Goal: Communication & Community: Answer question/provide support

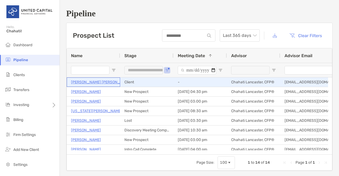
click at [96, 81] on p "[PERSON_NAME] [PERSON_NAME]" at bounding box center [101, 82] width 61 height 7
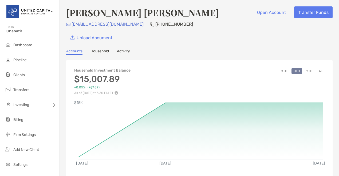
click at [100, 52] on link "Household" at bounding box center [99, 52] width 18 height 6
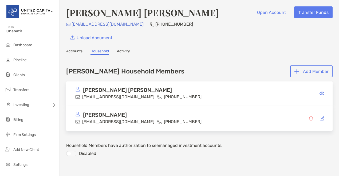
click at [129, 52] on link "Activity" at bounding box center [123, 52] width 13 height 6
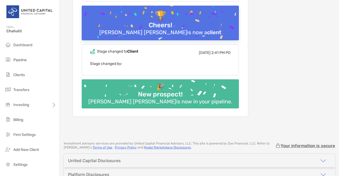
scroll to position [144, 0]
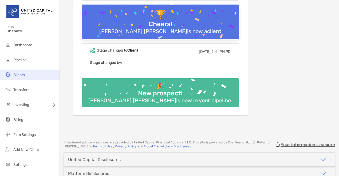
click at [30, 74] on li "Clients" at bounding box center [29, 75] width 59 height 11
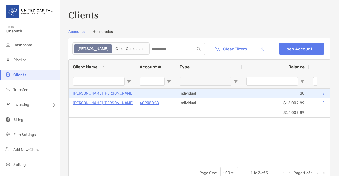
click at [102, 93] on p "[PERSON_NAME] [PERSON_NAME]" at bounding box center [103, 93] width 61 height 7
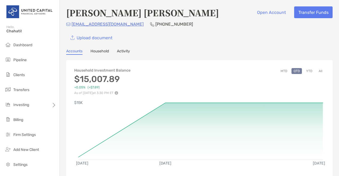
click at [127, 52] on link "Activity" at bounding box center [123, 52] width 13 height 6
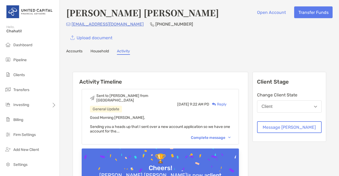
click at [127, 52] on link "Activity" at bounding box center [123, 52] width 13 height 6
click at [102, 53] on link "Household" at bounding box center [99, 52] width 18 height 6
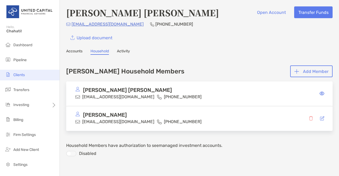
click at [22, 74] on span "Clients" at bounding box center [18, 75] width 11 height 5
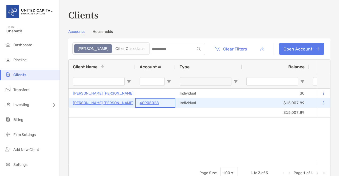
click at [144, 104] on p "4QP05028" at bounding box center [149, 103] width 19 height 7
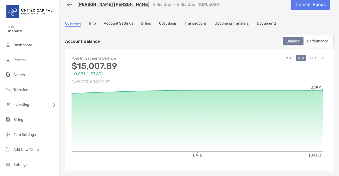
scroll to position [11, 0]
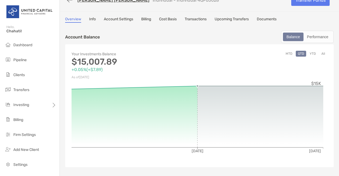
click at [197, 19] on link "Transactions" at bounding box center [196, 20] width 22 height 6
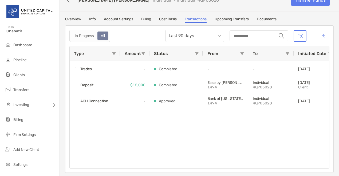
click at [75, 19] on link "Overview" at bounding box center [73, 20] width 16 height 6
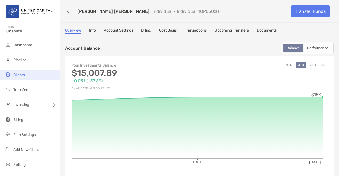
click at [31, 74] on li "Clients" at bounding box center [29, 75] width 59 height 11
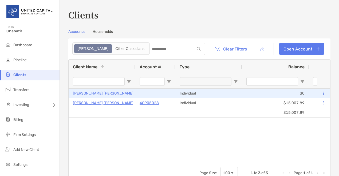
click at [321, 93] on button at bounding box center [323, 93] width 5 height 5
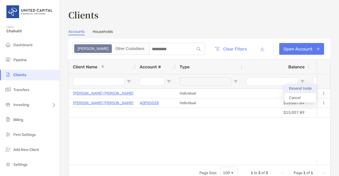
click at [304, 88] on button "Resend Invite" at bounding box center [299, 88] width 31 height 9
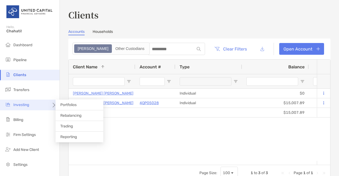
click at [34, 105] on div "Investing" at bounding box center [29, 105] width 59 height 11
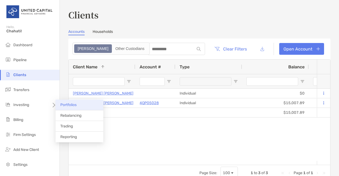
click at [62, 104] on span "Portfolios" at bounding box center [68, 104] width 16 height 5
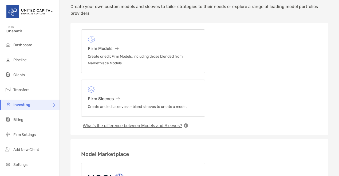
scroll to position [6, 0]
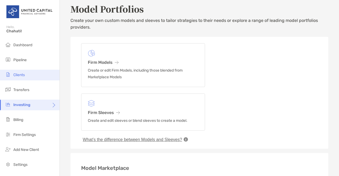
click at [21, 75] on span "Clients" at bounding box center [18, 75] width 11 height 5
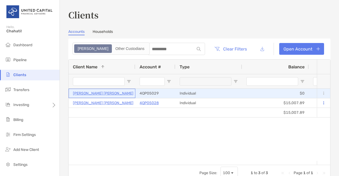
click at [101, 93] on p "[PERSON_NAME] [PERSON_NAME]" at bounding box center [103, 93] width 61 height 7
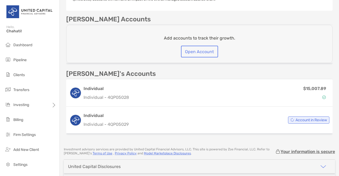
scroll to position [181, 0]
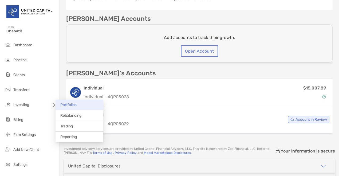
click at [67, 103] on span "Portfolios" at bounding box center [68, 104] width 16 height 5
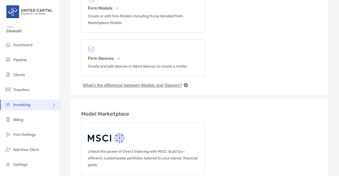
scroll to position [15, 0]
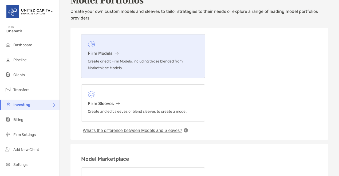
click at [123, 48] on link "Firm Models Create or edit Firm Models, including those blended from Marketplac…" at bounding box center [143, 56] width 124 height 44
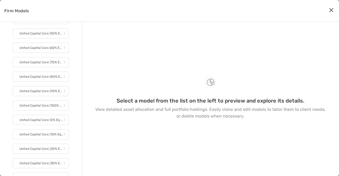
scroll to position [264, 0]
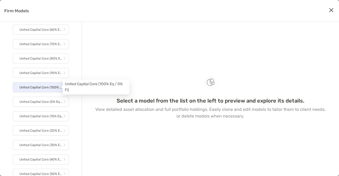
click at [46, 86] on p "United Capital Core (100% Eq / 0% Fi)" at bounding box center [41, 87] width 44 height 7
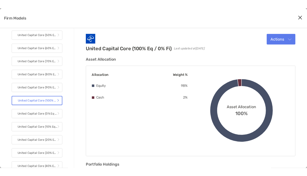
scroll to position [232, 0]
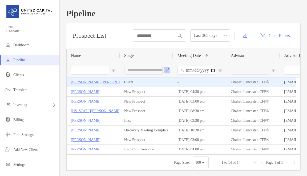
drag, startPoint x: 0, startPoint y: 0, endPoint x: 93, endPoint y: 82, distance: 124.2
click at [93, 82] on p "[PERSON_NAME] [PERSON_NAME]" at bounding box center [101, 82] width 60 height 7
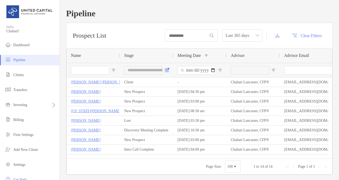
click at [168, 68] on button "Open Filter Menu" at bounding box center [167, 70] width 4 height 4
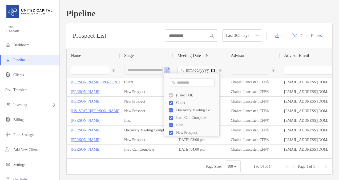
scroll to position [7, 0]
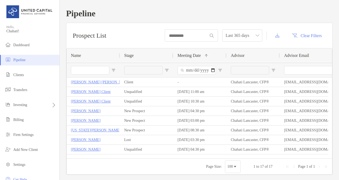
click at [87, 73] on input "Name Filter Input" at bounding box center [90, 70] width 38 height 9
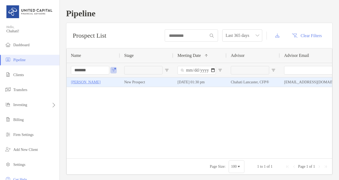
type input "*******"
click at [85, 81] on p "Lindsay Zepeda" at bounding box center [86, 82] width 30 height 7
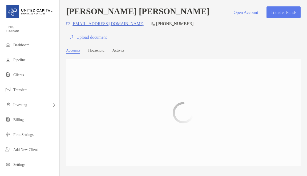
drag, startPoint x: 303, startPoint y: 54, endPoint x: 304, endPoint y: 78, distance: 24.3
click at [304, 78] on div "Jodi Matsuo Leslie Open Account Transfer Funds jhlmatsuo@gmail.com (808) 443-60…" at bounding box center [184, 88] width 248 height 176
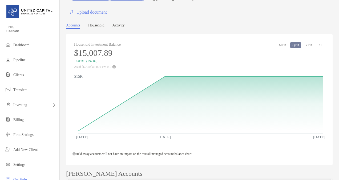
scroll to position [21, 0]
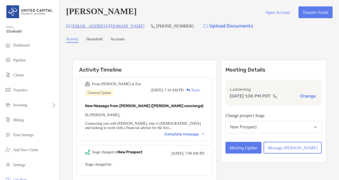
click at [204, 136] on div "Complete message" at bounding box center [185, 134] width 40 height 5
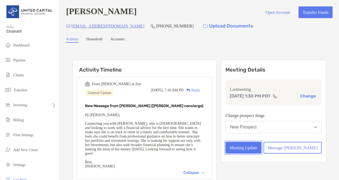
click at [262, 146] on button "Meeting Update" at bounding box center [244, 148] width 36 height 12
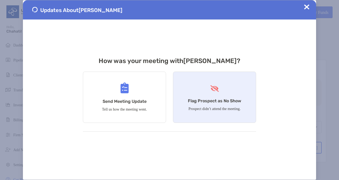
click at [209, 101] on h4 "Flag Prospect as No Show" at bounding box center [214, 100] width 53 height 5
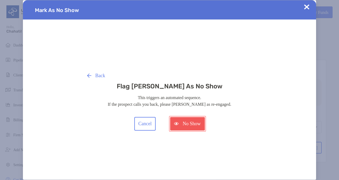
click at [182, 124] on button "No Show" at bounding box center [187, 124] width 35 height 14
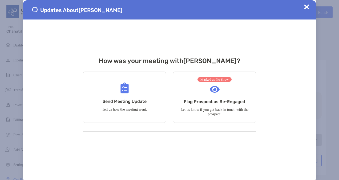
click at [308, 11] on span at bounding box center [306, 9] width 5 height 11
click at [306, 7] on img at bounding box center [306, 6] width 5 height 5
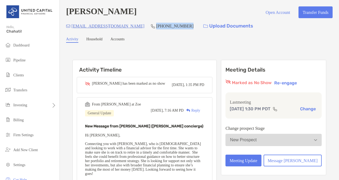
drag, startPoint x: 168, startPoint y: 25, endPoint x: 137, endPoint y: 27, distance: 31.8
click at [137, 27] on div "[EMAIL_ADDRESS][DOMAIN_NAME] [PHONE_NUMBER] Upload Documents" at bounding box center [199, 25] width 267 height 11
copy p "[PHONE_NUMBER]"
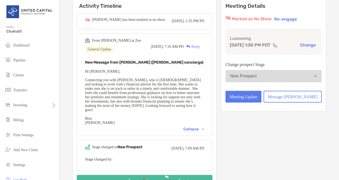
scroll to position [73, 0]
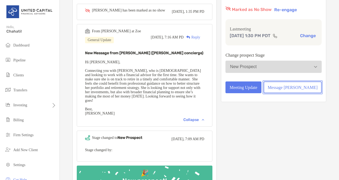
click at [293, 89] on button "Message [PERSON_NAME]" at bounding box center [293, 87] width 58 height 12
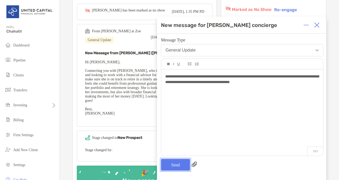
click at [181, 164] on button "Send" at bounding box center [175, 165] width 29 height 12
